Goal: Obtain resource: Obtain resource

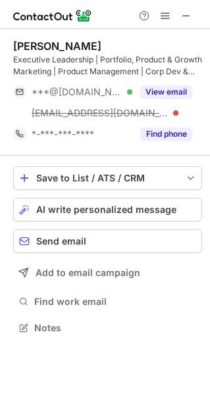
scroll to position [318, 210]
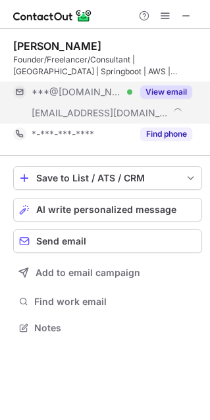
scroll to position [318, 210]
click at [159, 91] on button "View email" at bounding box center [166, 91] width 52 height 13
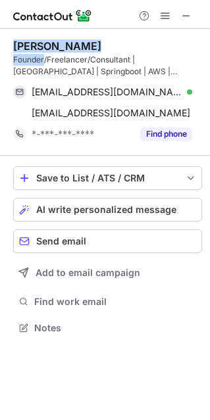
drag, startPoint x: 12, startPoint y: 49, endPoint x: 43, endPoint y: 60, distance: 33.5
click at [43, 60] on div "[PERSON_NAME] Founder/Freelancer/Consultant | [GEOGRAPHIC_DATA] | Springboot | …" at bounding box center [105, 188] width 210 height 319
copy div "[PERSON_NAME] Founder"
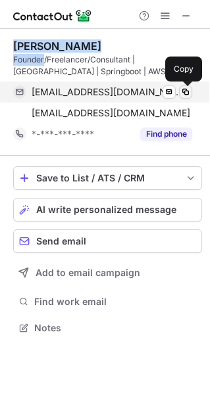
click at [187, 93] on span at bounding box center [185, 92] width 11 height 11
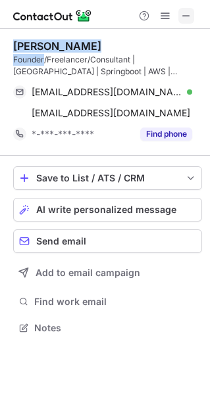
click at [185, 14] on span at bounding box center [186, 16] width 11 height 11
